Goal: Task Accomplishment & Management: Use online tool/utility

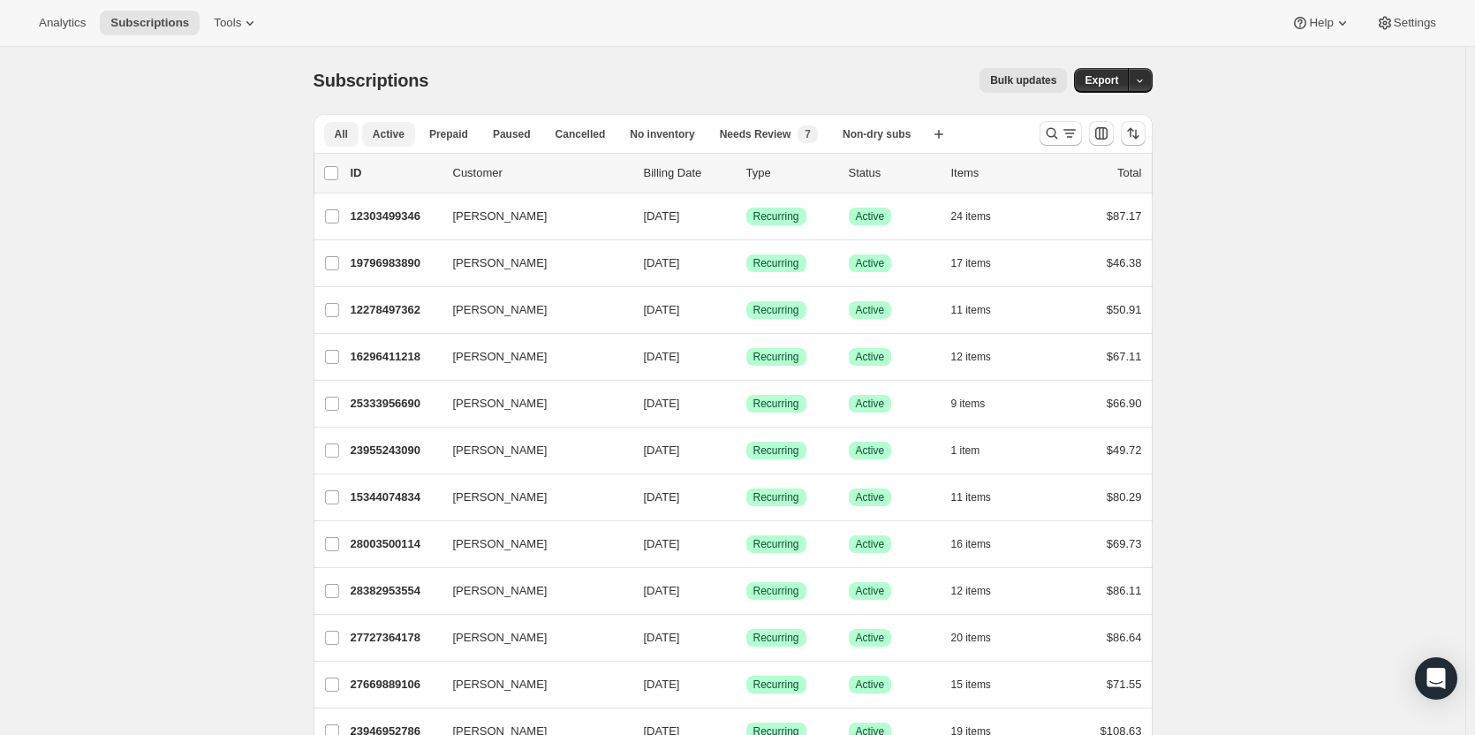
click at [375, 131] on span "Active" at bounding box center [389, 134] width 32 height 14
click at [1115, 82] on span "Export" at bounding box center [1102, 80] width 34 height 14
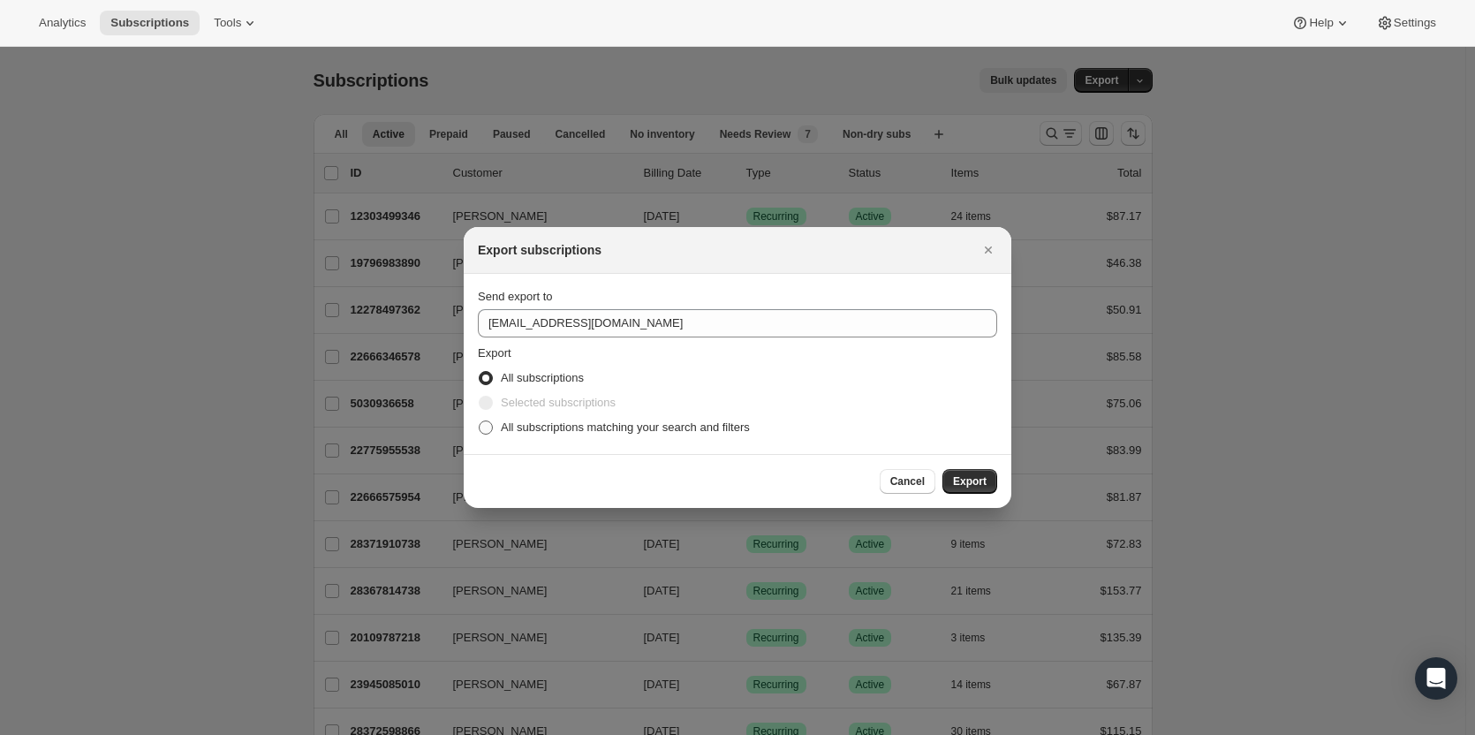
click at [549, 417] on label "All subscriptions matching your search and filters" at bounding box center [614, 427] width 272 height 25
click at [480, 421] on input "All subscriptions matching your search and filters" at bounding box center [479, 421] width 1 height 1
radio input "true"
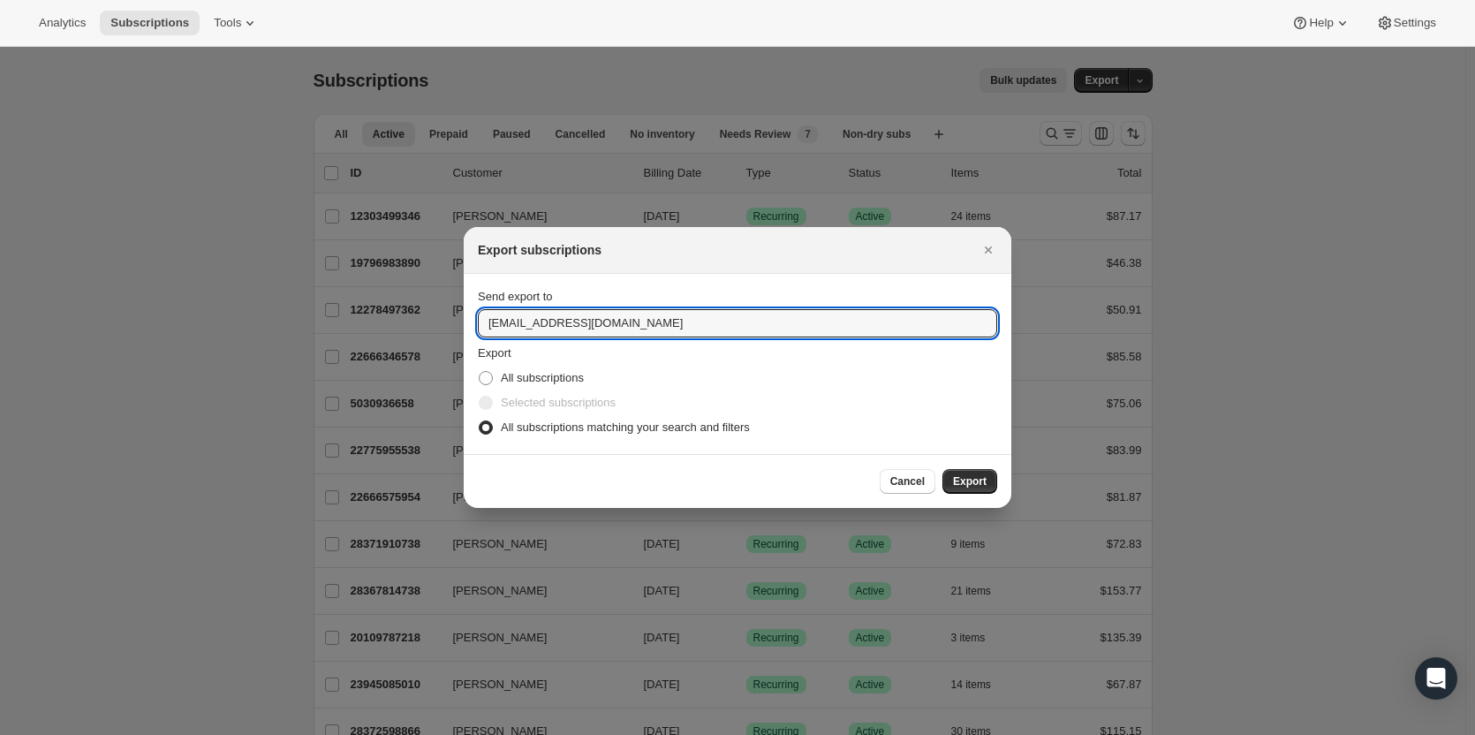
drag, startPoint x: 512, startPoint y: 317, endPoint x: 470, endPoint y: 324, distance: 43.0
click at [470, 324] on section "Send export to [EMAIL_ADDRESS][DOMAIN_NAME] Export All subscriptions Selected s…" at bounding box center [738, 364] width 548 height 180
type input "[PERSON_NAME][EMAIL_ADDRESS][DOMAIN_NAME]"
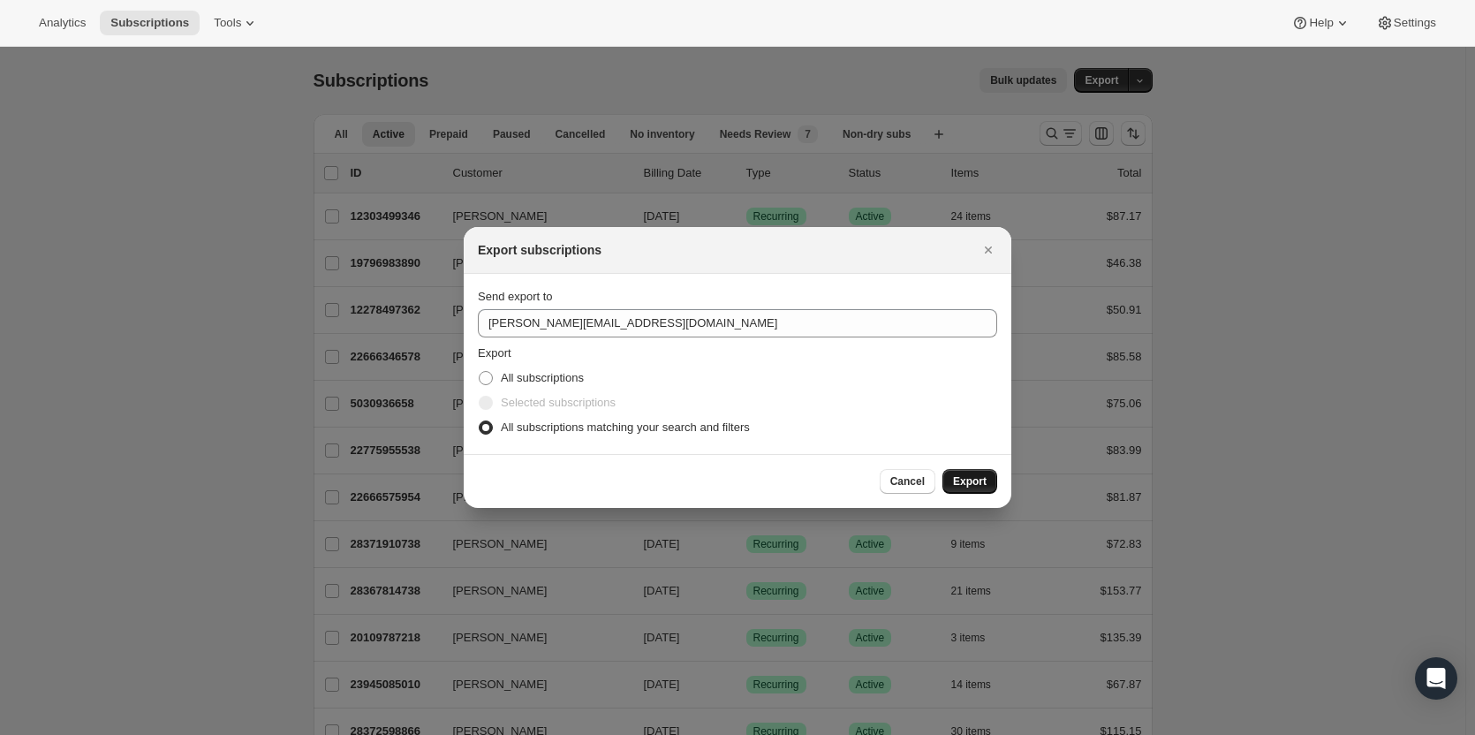
click at [976, 486] on span "Export" at bounding box center [970, 481] width 34 height 14
